Goal: Information Seeking & Learning: Find specific fact

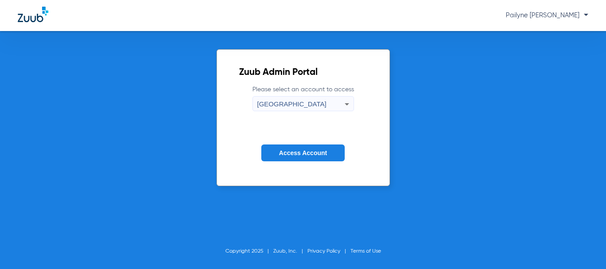
click at [300, 156] on span "Access Account" at bounding box center [303, 152] width 48 height 7
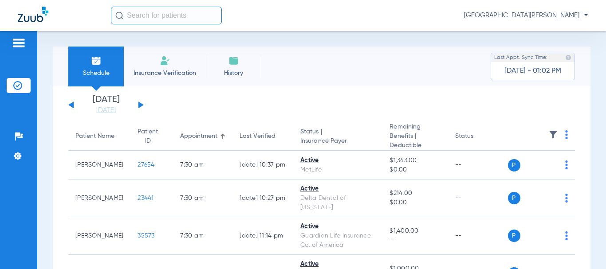
click at [139, 105] on button at bounding box center [140, 105] width 5 height 7
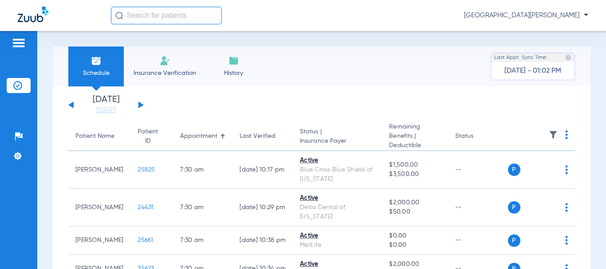
click at [139, 104] on button at bounding box center [140, 105] width 5 height 7
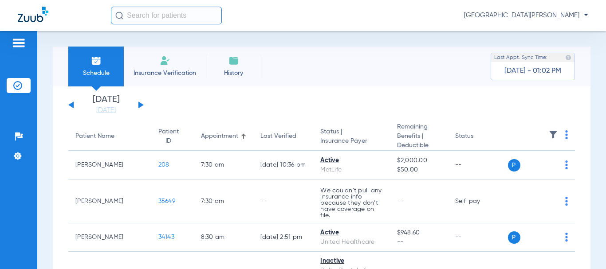
click at [74, 103] on div "[DATE] [DATE] [DATE] [DATE] [DATE] [DATE] [DATE] [DATE] [DATE] [DATE] [DATE] [D…" at bounding box center [105, 105] width 75 height 20
click at [70, 105] on button at bounding box center [70, 105] width 5 height 7
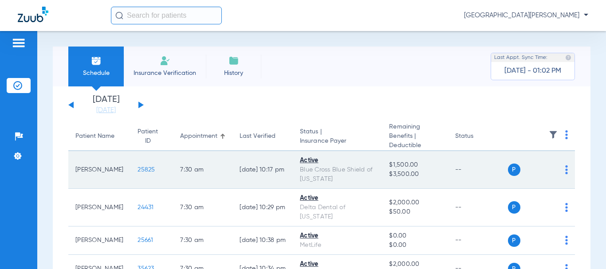
click at [137, 168] on span "25825" at bounding box center [145, 170] width 17 height 6
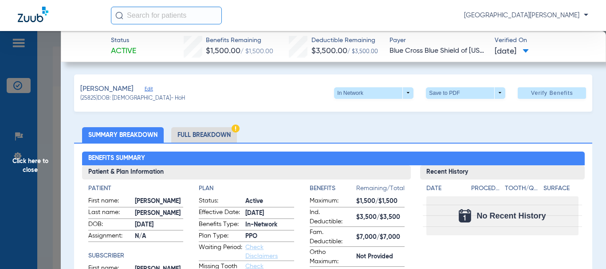
click at [222, 133] on li "Full Breakdown" at bounding box center [204, 135] width 66 height 16
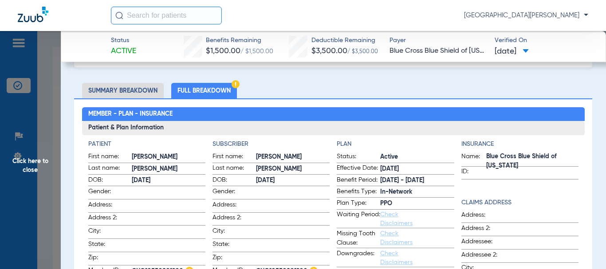
scroll to position [89, 0]
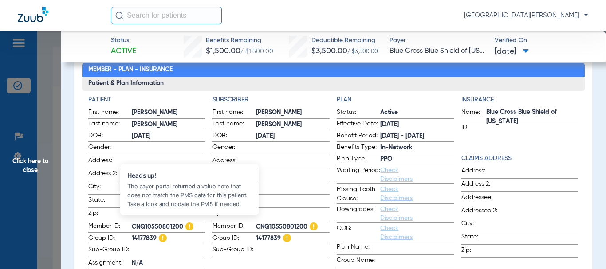
click at [189, 223] on img at bounding box center [189, 227] width 8 height 8
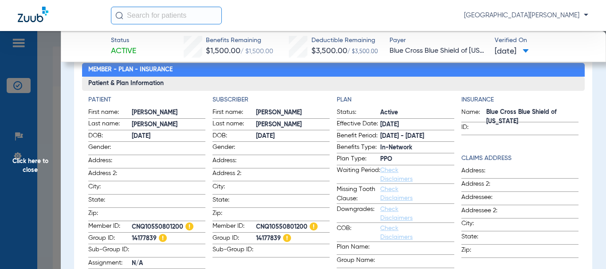
click at [174, 225] on span "CNQ10550801200" at bounding box center [169, 227] width 74 height 9
drag, startPoint x: 174, startPoint y: 225, endPoint x: 130, endPoint y: 226, distance: 43.9
click at [130, 226] on label "Member ID: CNQ10550801200" at bounding box center [146, 227] width 117 height 11
copy label "CNQ105508012"
